Goal: Information Seeking & Learning: Learn about a topic

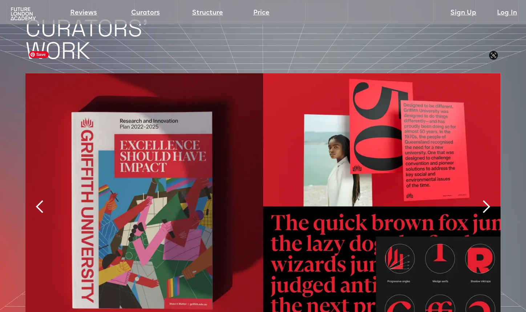
scroll to position [1528, 0]
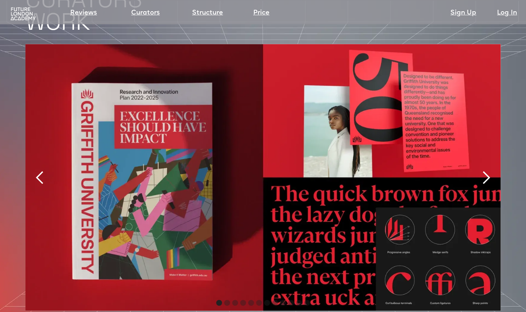
click at [485, 170] on div "next slide" at bounding box center [486, 177] width 15 height 15
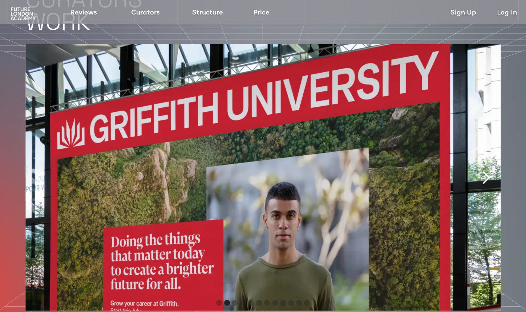
click at [485, 170] on div "next slide" at bounding box center [486, 177] width 15 height 15
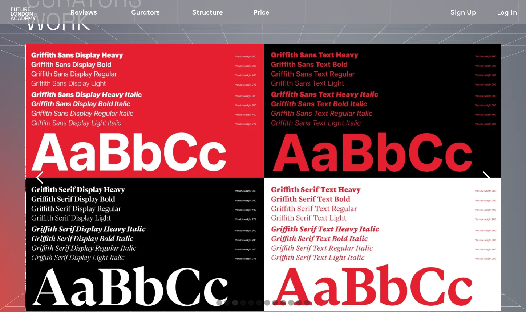
click at [486, 170] on div "next slide" at bounding box center [486, 177] width 15 height 15
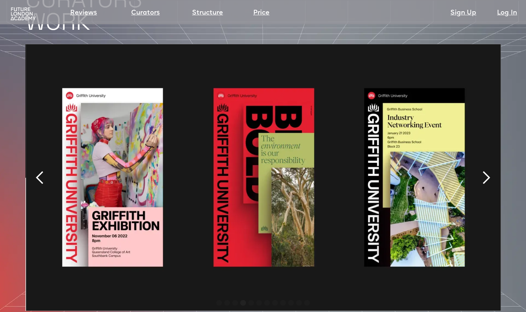
click at [486, 170] on div "next slide" at bounding box center [486, 177] width 15 height 15
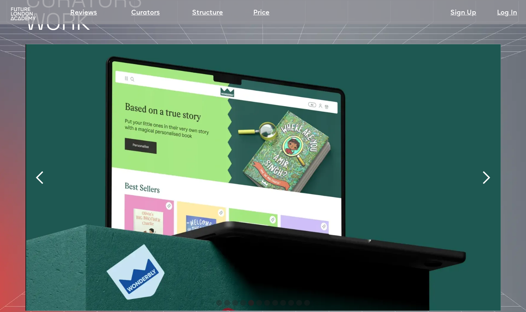
click at [485, 170] on div "next slide" at bounding box center [486, 177] width 15 height 15
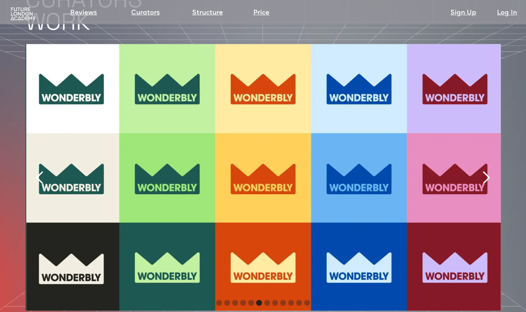
click at [485, 170] on div "next slide" at bounding box center [486, 177] width 15 height 15
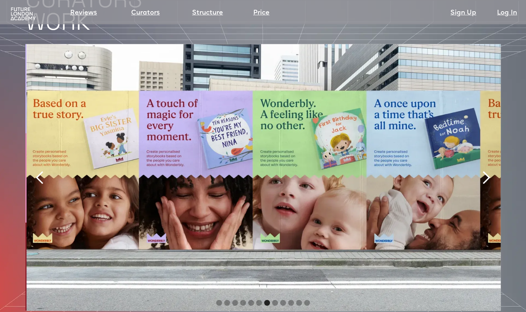
click at [485, 170] on div "next slide" at bounding box center [486, 177] width 15 height 15
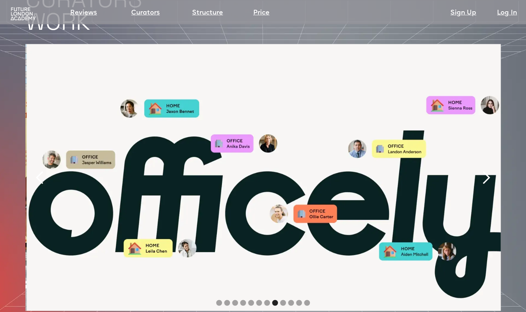
click at [485, 170] on div "next slide" at bounding box center [486, 177] width 15 height 15
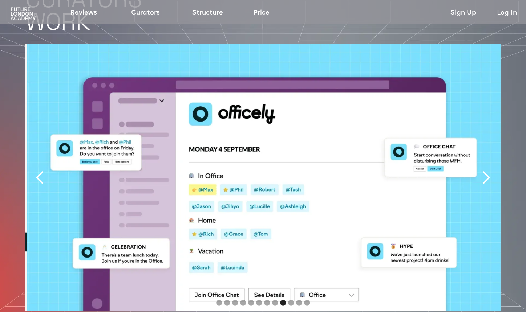
click at [485, 170] on div "next slide" at bounding box center [486, 177] width 15 height 15
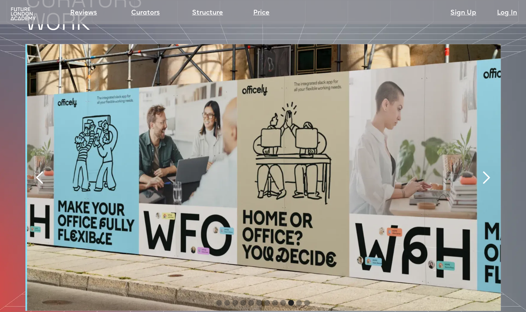
click at [485, 170] on div "next slide" at bounding box center [486, 177] width 15 height 15
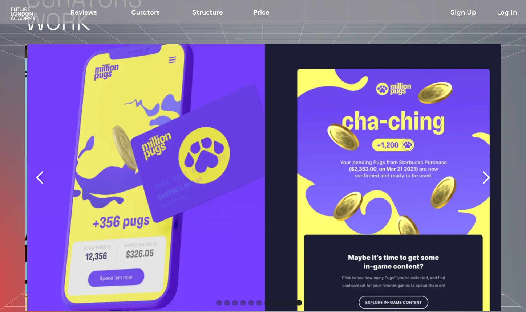
click at [485, 170] on div "next slide" at bounding box center [486, 177] width 15 height 15
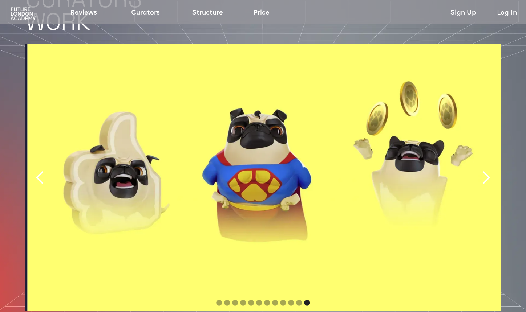
click at [485, 170] on div "next slide" at bounding box center [486, 177] width 15 height 15
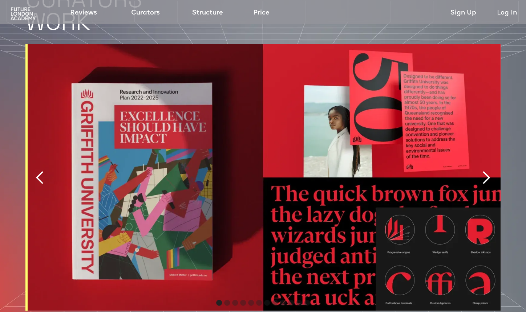
click at [485, 170] on div "next slide" at bounding box center [486, 177] width 15 height 15
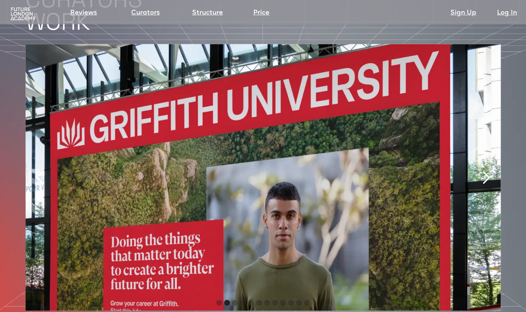
click at [485, 170] on div "next slide" at bounding box center [486, 177] width 15 height 15
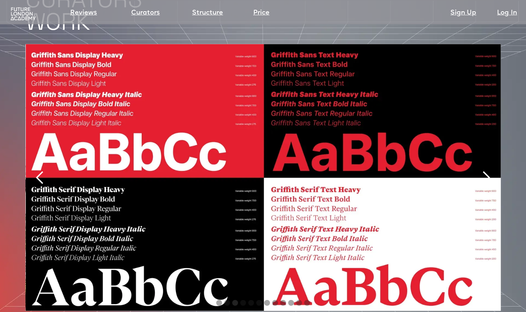
click at [485, 170] on div "next slide" at bounding box center [486, 177] width 15 height 15
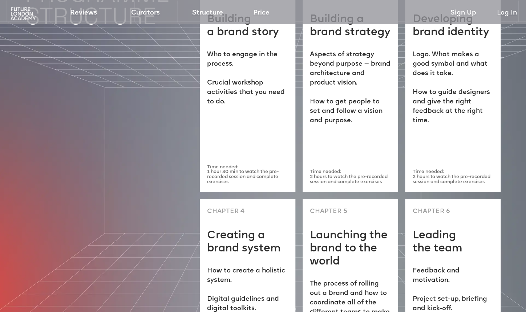
scroll to position [1865, 0]
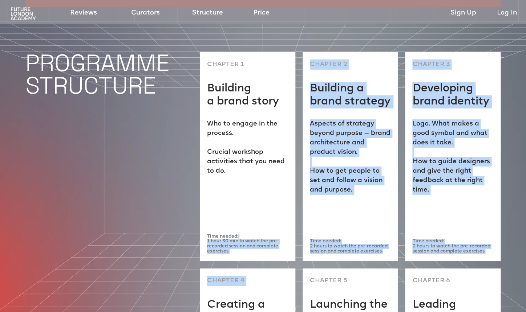
drag, startPoint x: 259, startPoint y: 233, endPoint x: 264, endPoint y: 254, distance: 21.6
click at [265, 256] on div "PROGRAMME STRUCTURE CHAPTER 1 Building a brand story Who to engage in the proce…" at bounding box center [263, 249] width 526 height 484
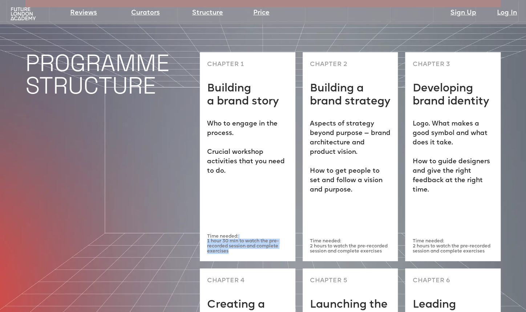
click at [258, 241] on p "Time needed: 1 hour 30 min to watch the pre-recorded session and complete exerc…" at bounding box center [247, 244] width 81 height 20
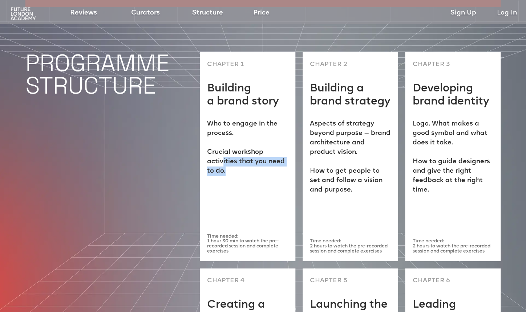
drag, startPoint x: 233, startPoint y: 152, endPoint x: 243, endPoint y: 182, distance: 31.1
click at [243, 182] on div "CHAPTER 1 Building a brand story Who to engage in the process. ‍ Crucial worksh…" at bounding box center [248, 156] width 96 height 209
drag, startPoint x: 232, startPoint y: 139, endPoint x: 239, endPoint y: 158, distance: 20.5
click at [239, 159] on div "CHAPTER 1 Building a brand story Who to engage in the process. ‍ Crucial worksh…" at bounding box center [248, 156] width 96 height 209
click at [232, 146] on p "Who to engage in the process. ‍ Crucial workshop activities that you need to do." at bounding box center [247, 148] width 81 height 57
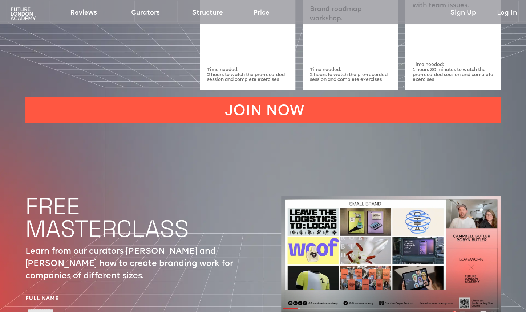
scroll to position [2336, 0]
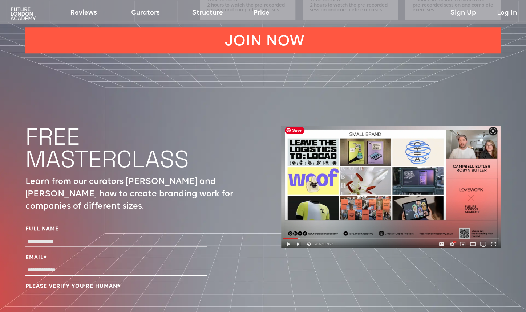
click at [290, 239] on img at bounding box center [390, 187] width 219 height 122
click at [496, 241] on img at bounding box center [390, 187] width 219 height 122
click at [495, 241] on img at bounding box center [390, 187] width 219 height 122
click at [436, 193] on img at bounding box center [390, 187] width 219 height 122
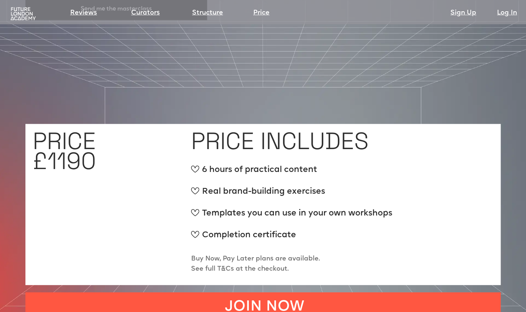
scroll to position [2731, 0]
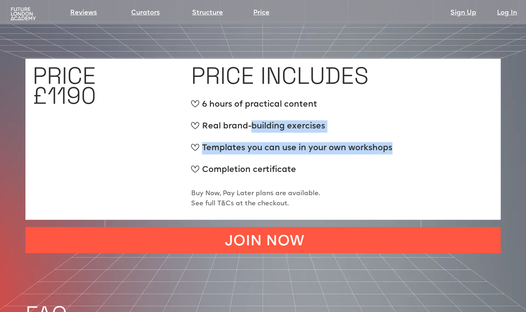
drag, startPoint x: 258, startPoint y: 133, endPoint x: 273, endPoint y: 156, distance: 27.0
click at [273, 156] on ul "6 hours of practical content Real brand-building exercises Templates you can us…" at bounding box center [291, 142] width 201 height 87
click at [269, 146] on div "Templates you can use in your own workshops" at bounding box center [291, 151] width 201 height 18
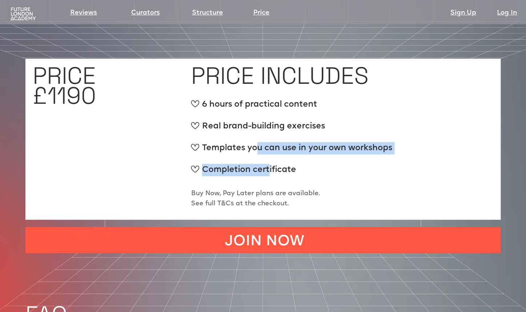
click at [268, 167] on ul "6 hours of practical content Real brand-building exercises Templates you can us…" at bounding box center [291, 142] width 201 height 87
click at [266, 165] on div "Completion certificate" at bounding box center [291, 173] width 201 height 18
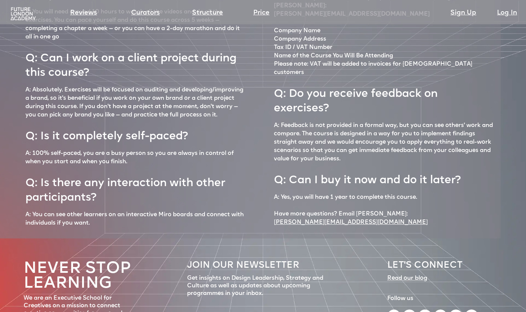
scroll to position [3206, 0]
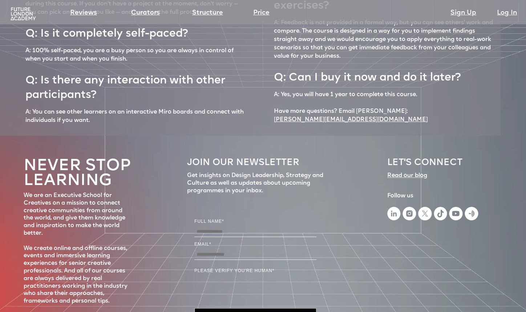
click at [410, 220] on img at bounding box center [409, 213] width 13 height 13
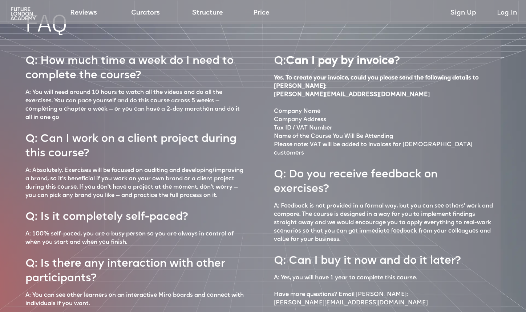
scroll to position [3009, 0]
